Goal: Task Accomplishment & Management: Manage account settings

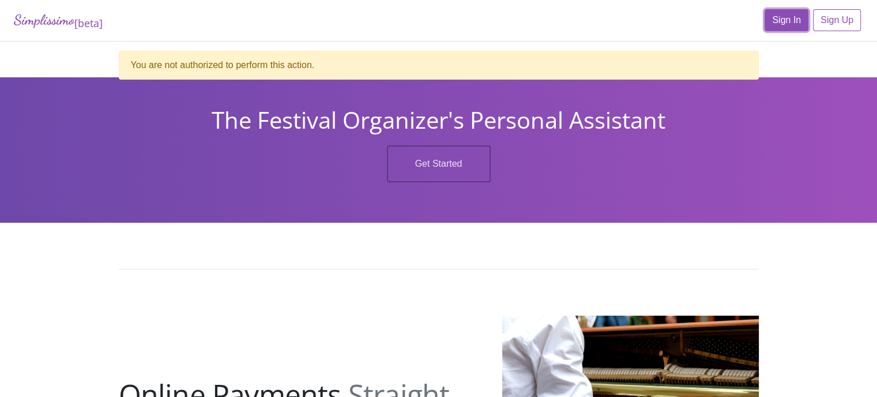
click at [786, 20] on link "Sign In" at bounding box center [787, 20] width 44 height 22
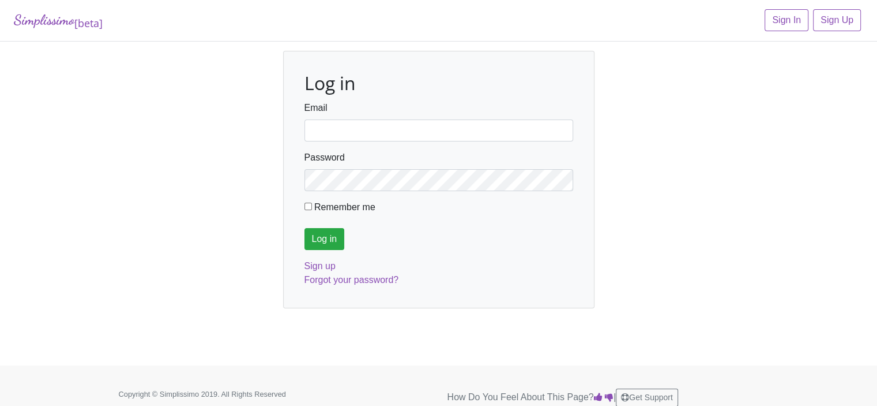
type input "fortworthmta@gmail.com"
click at [318, 239] on input "Log in" at bounding box center [325, 239] width 40 height 22
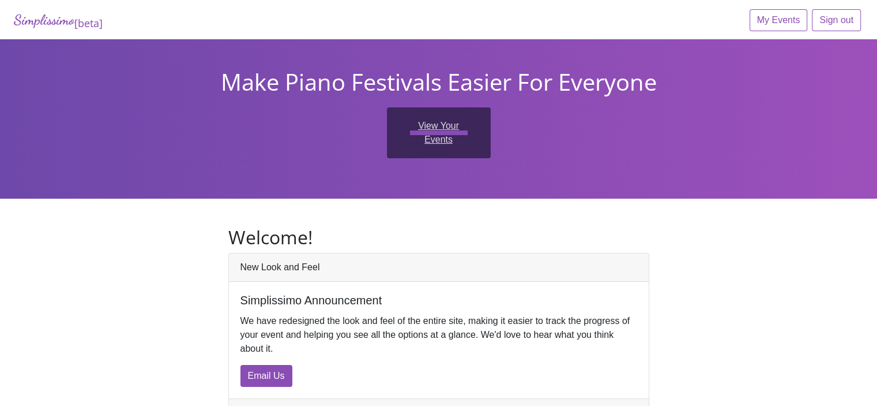
click at [438, 127] on link "View Your Events" at bounding box center [439, 132] width 104 height 51
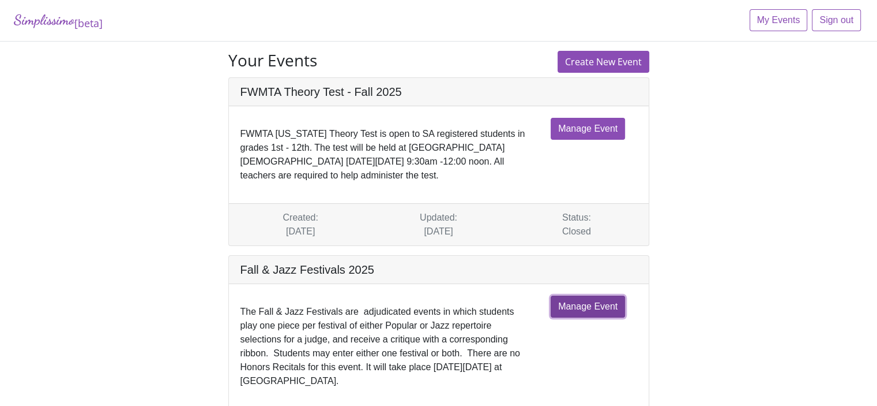
click at [570, 304] on link "Manage Event" at bounding box center [588, 306] width 74 height 22
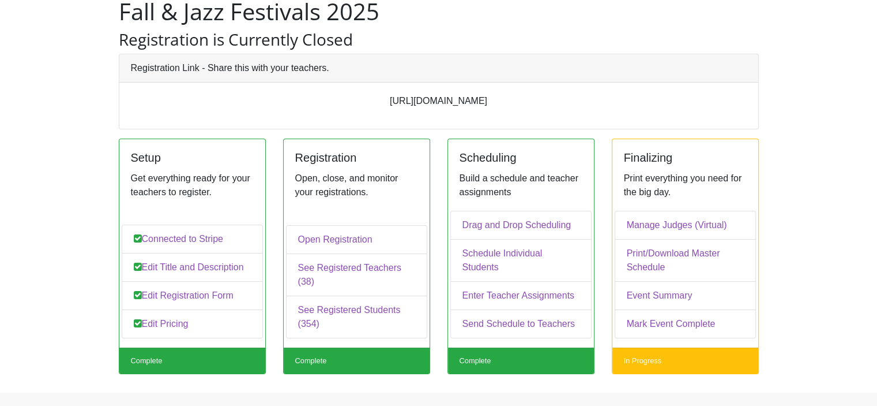
scroll to position [72, 0]
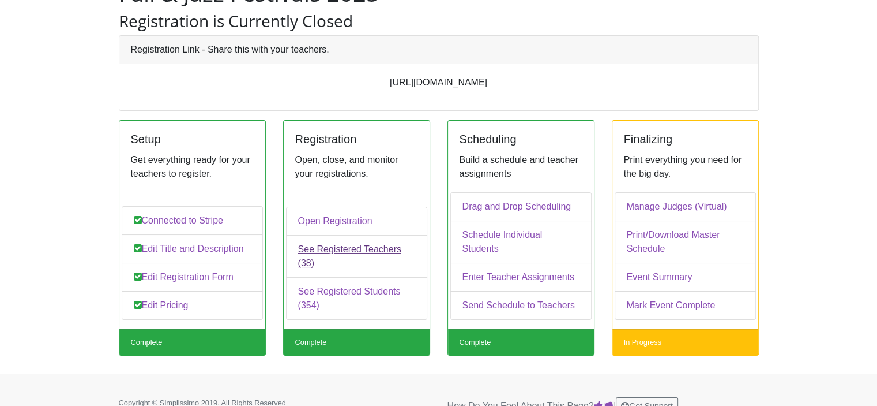
click at [333, 256] on link "See Registered Teachers (38)" at bounding box center [356, 256] width 141 height 43
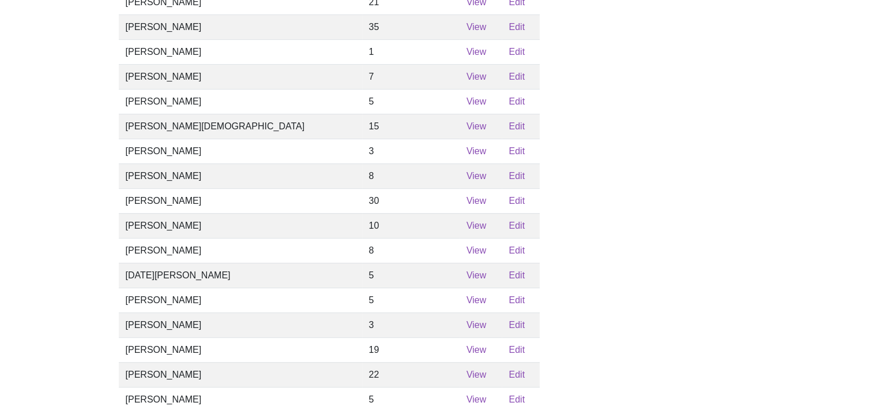
scroll to position [490, 0]
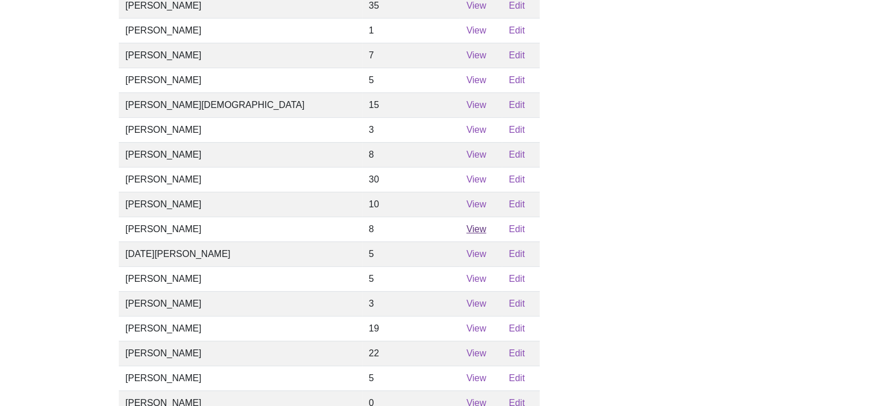
click at [467, 234] on link "View" at bounding box center [477, 229] width 20 height 10
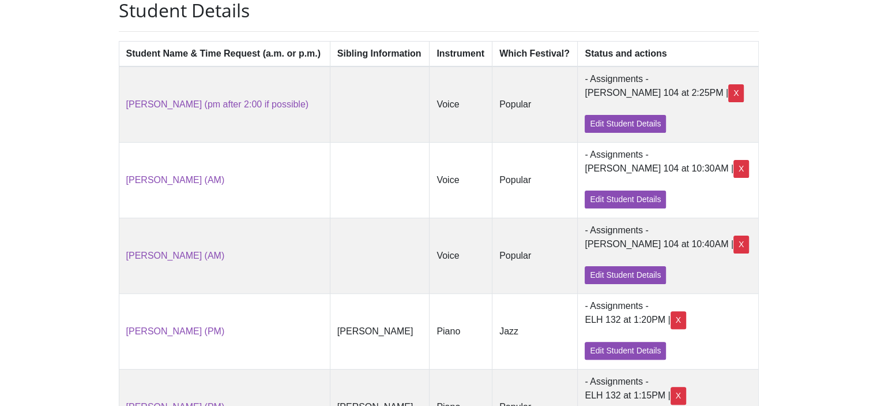
scroll to position [254, 0]
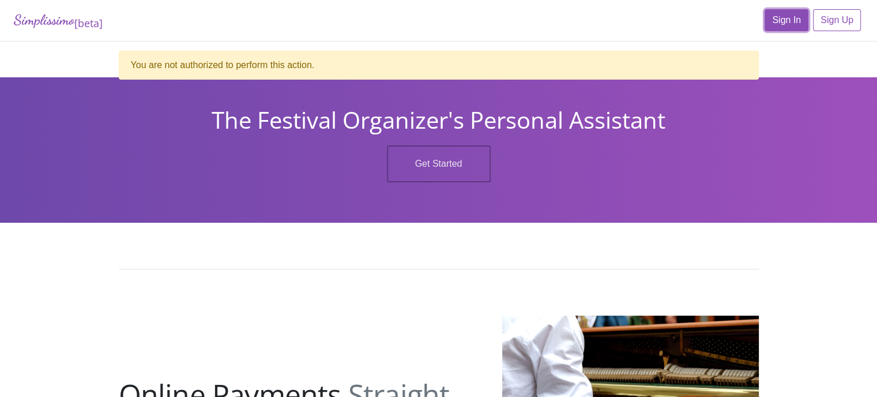
click at [778, 18] on link "Sign In" at bounding box center [787, 20] width 44 height 22
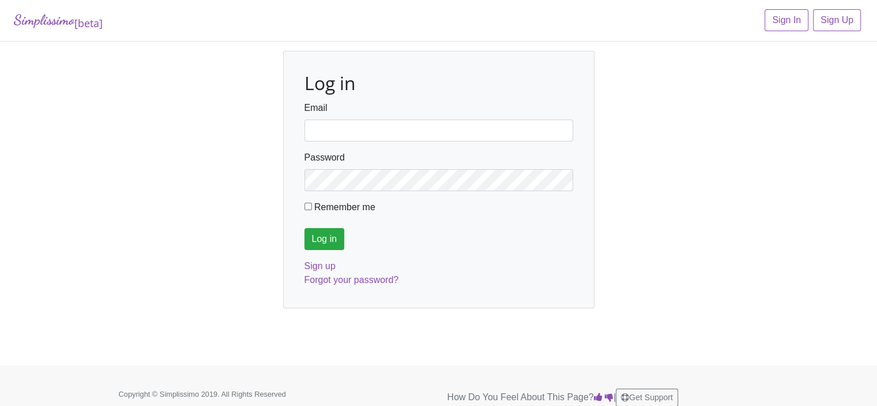
type input "fortworthmta@gmail.com"
click at [312, 238] on input "Log in" at bounding box center [325, 239] width 40 height 22
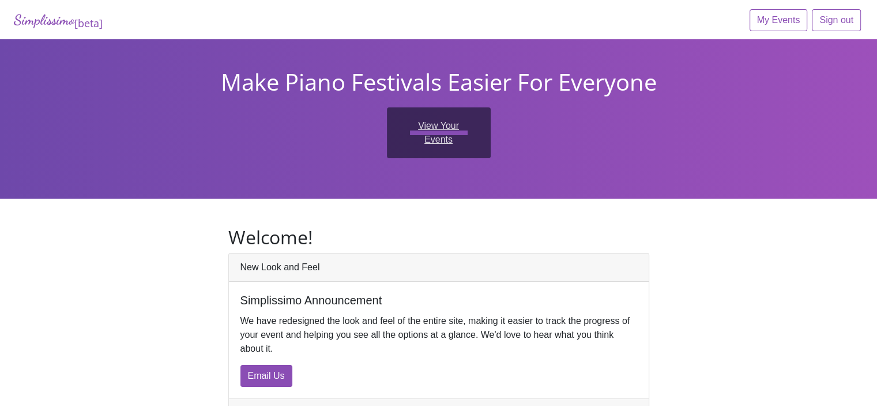
click at [434, 123] on link "View Your Events" at bounding box center [439, 132] width 104 height 51
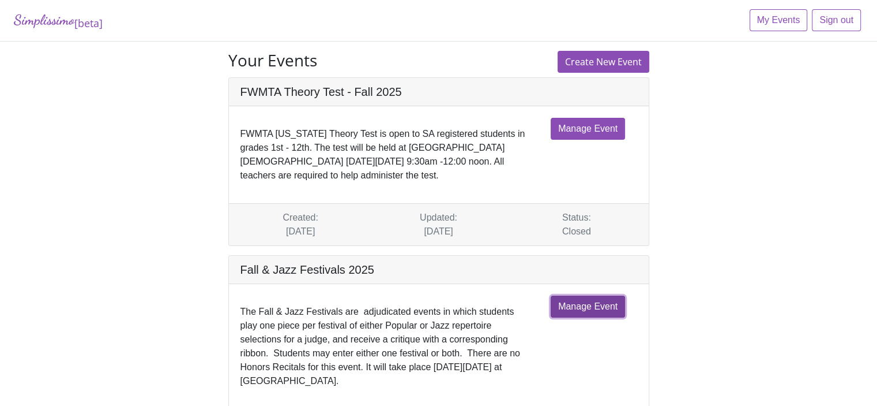
click at [593, 300] on link "Manage Event" at bounding box center [588, 306] width 74 height 22
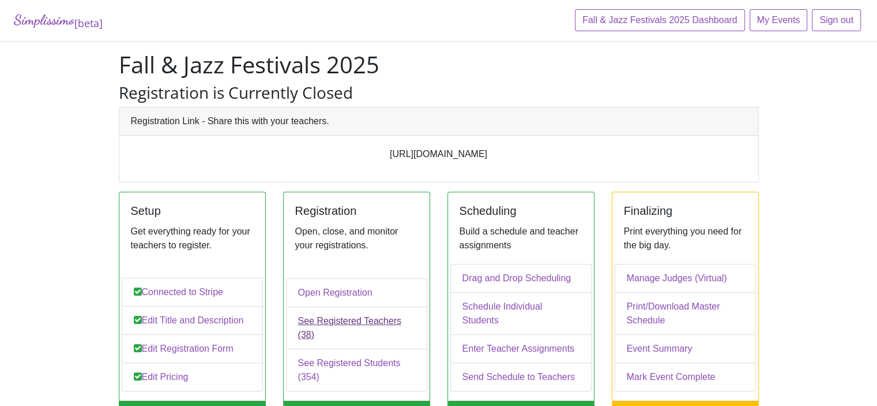
click at [339, 336] on link "See Registered Teachers (38)" at bounding box center [356, 327] width 141 height 43
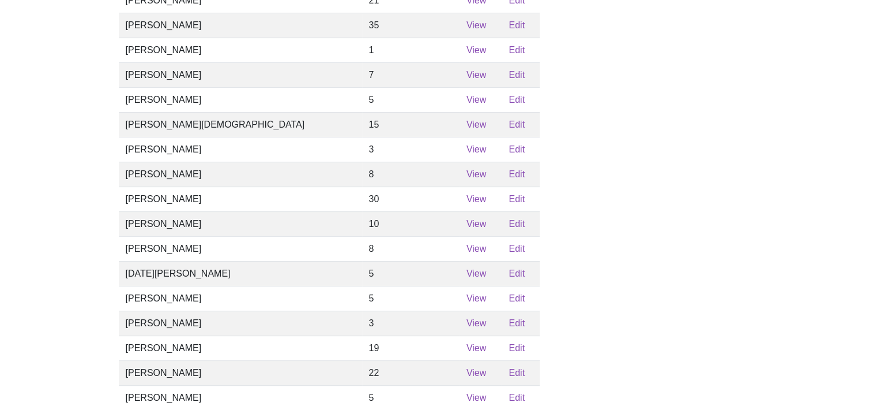
scroll to position [490, 0]
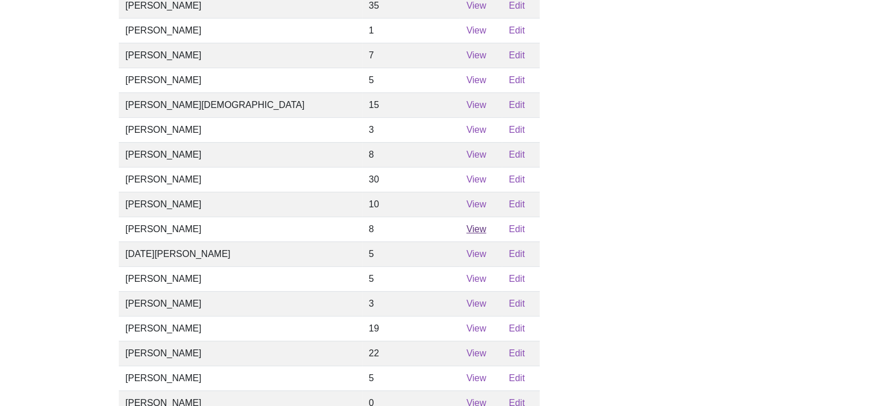
click at [467, 234] on link "View" at bounding box center [477, 229] width 20 height 10
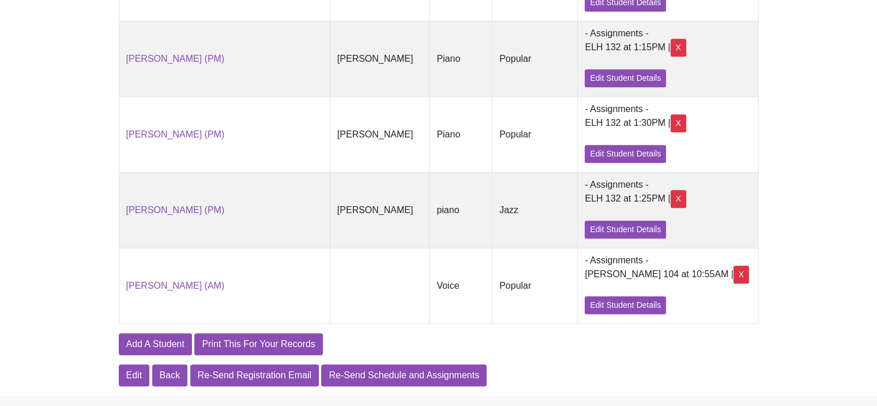
scroll to position [606, 0]
